Goal: Navigation & Orientation: Find specific page/section

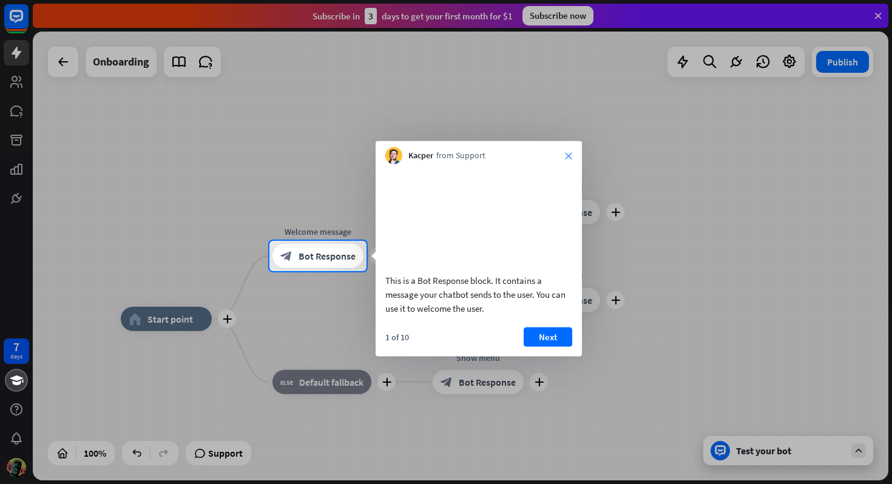
click at [570, 155] on icon "close" at bounding box center [568, 155] width 7 height 7
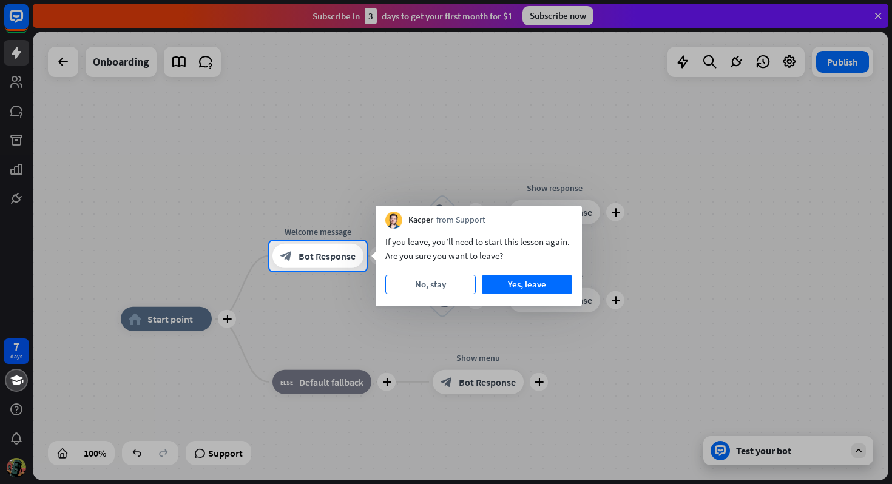
click at [434, 286] on button "No, stay" at bounding box center [430, 284] width 90 height 19
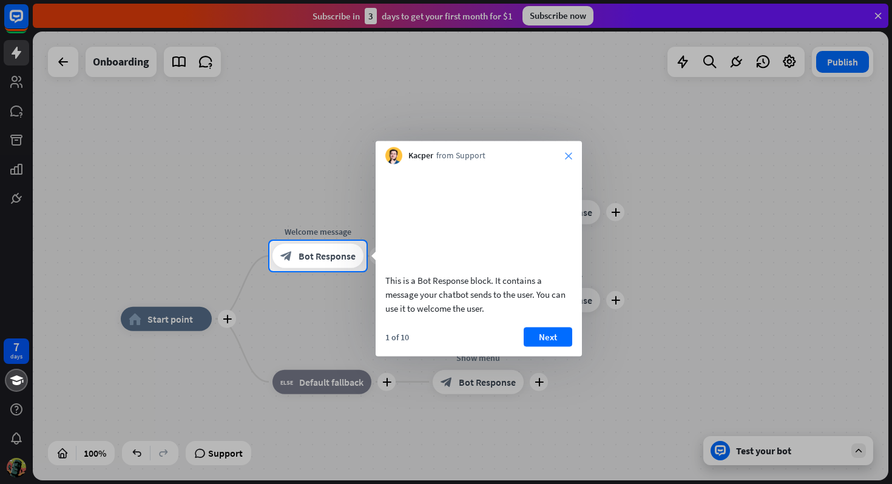
click at [565, 157] on icon "close" at bounding box center [568, 155] width 7 height 7
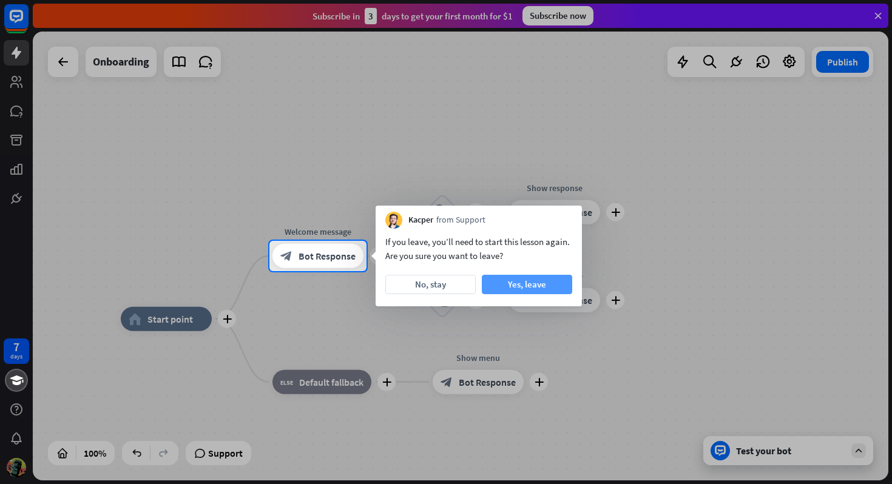
click at [493, 287] on button "Yes, leave" at bounding box center [527, 284] width 90 height 19
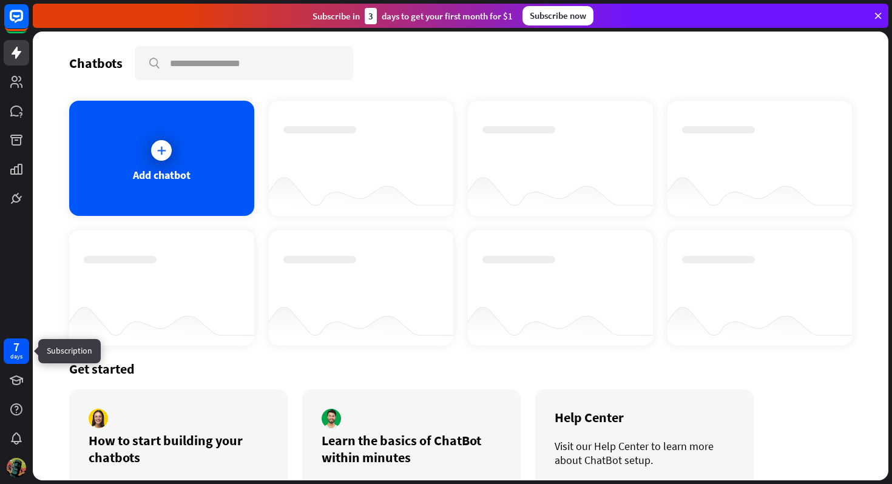
click at [21, 348] on div "7 days" at bounding box center [16, 351] width 12 height 19
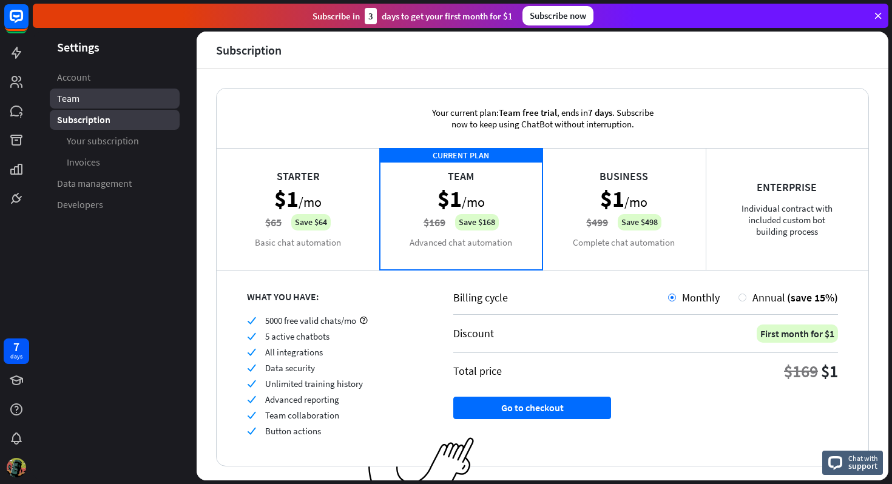
click at [111, 104] on link "Team" at bounding box center [115, 99] width 130 height 20
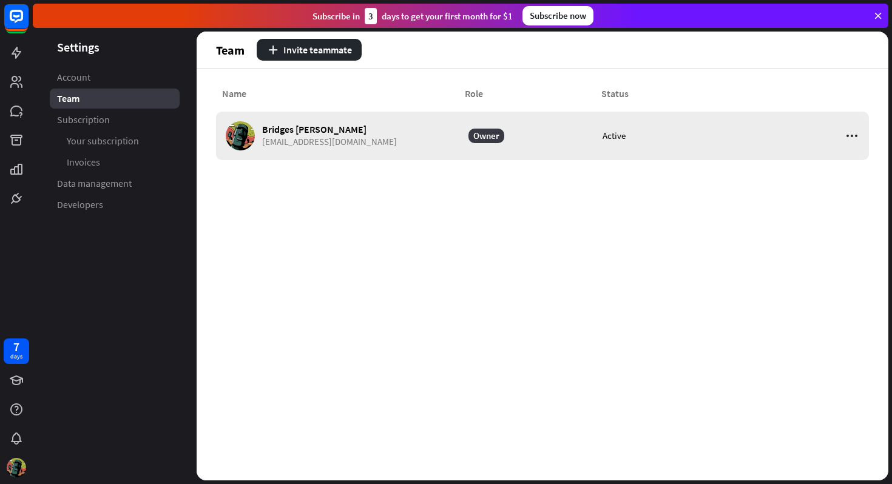
click at [855, 136] on icon at bounding box center [852, 136] width 15 height 15
click at [758, 102] on div "Name Role Status" at bounding box center [542, 100] width 653 height 24
click at [145, 167] on link "Invoices" at bounding box center [115, 162] width 130 height 20
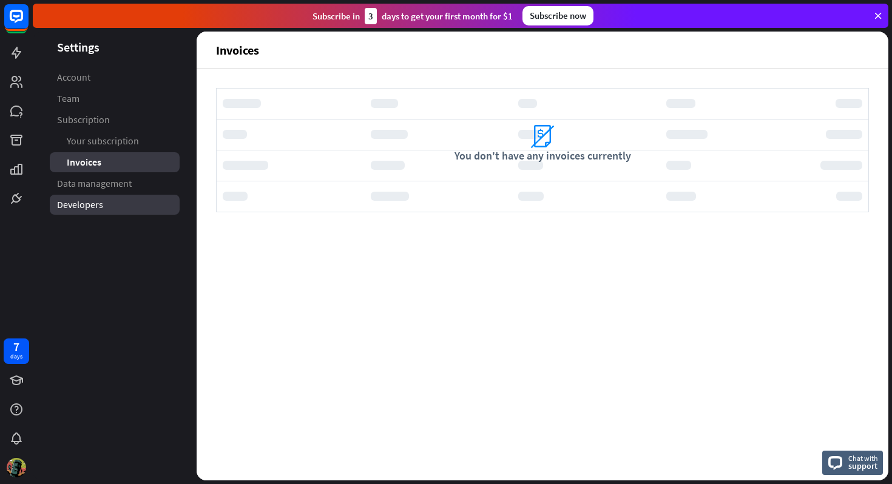
click at [138, 199] on link "Developers" at bounding box center [115, 205] width 130 height 20
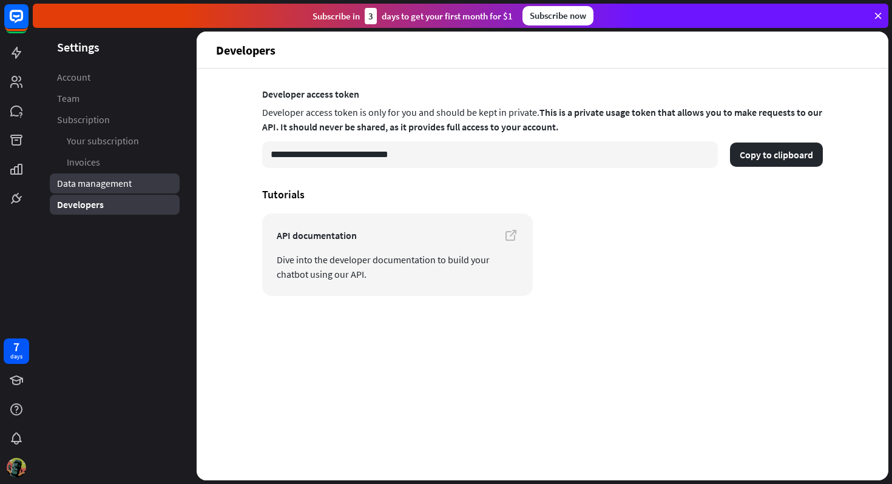
click at [137, 183] on link "Data management" at bounding box center [115, 184] width 130 height 20
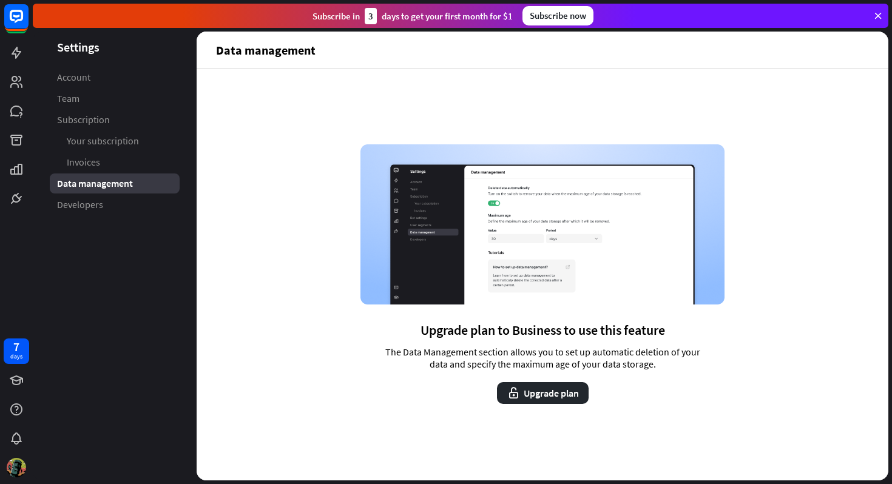
click at [121, 87] on ul "Account Team Subscription Your subscription Invoices Data management Developers" at bounding box center [115, 140] width 164 height 147
click at [118, 76] on link "Account" at bounding box center [115, 77] width 130 height 20
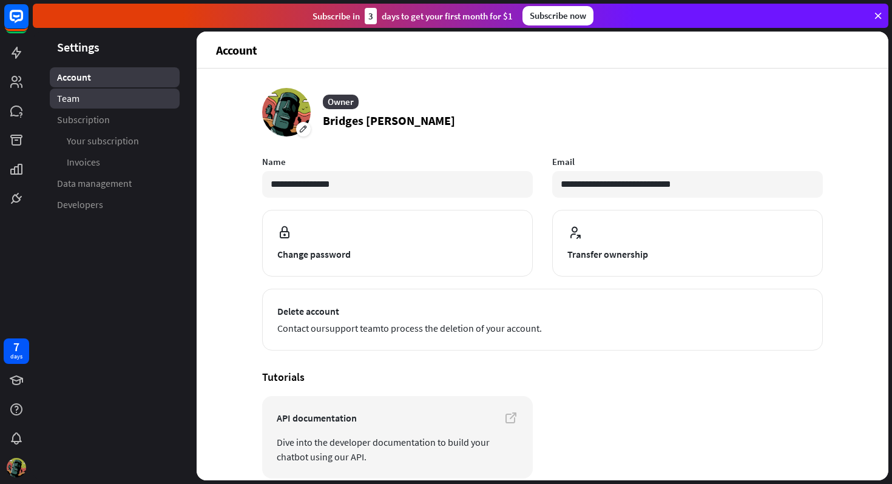
click at [107, 104] on link "Team" at bounding box center [115, 99] width 130 height 20
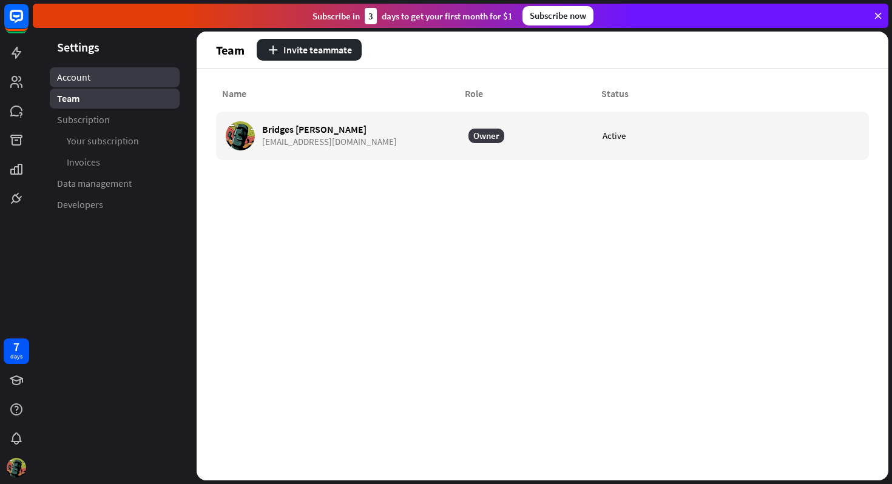
click at [103, 77] on link "Account" at bounding box center [115, 77] width 130 height 20
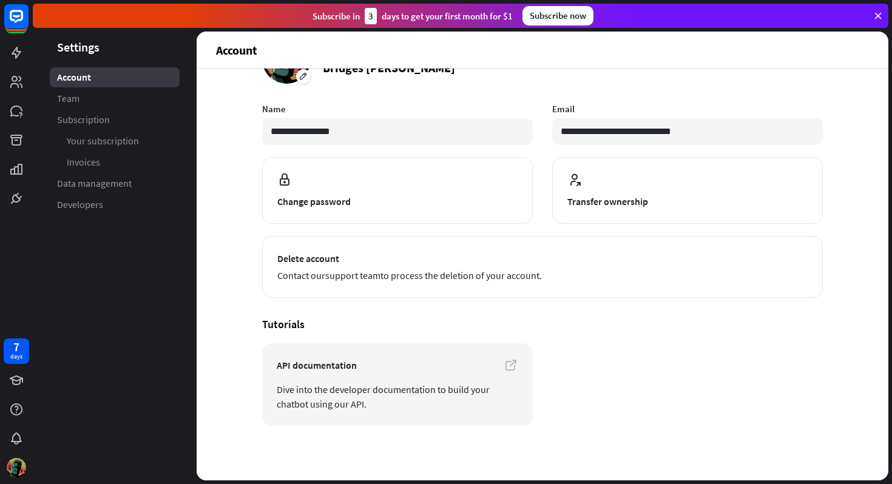
scroll to position [54, 0]
